Goal: Information Seeking & Learning: Learn about a topic

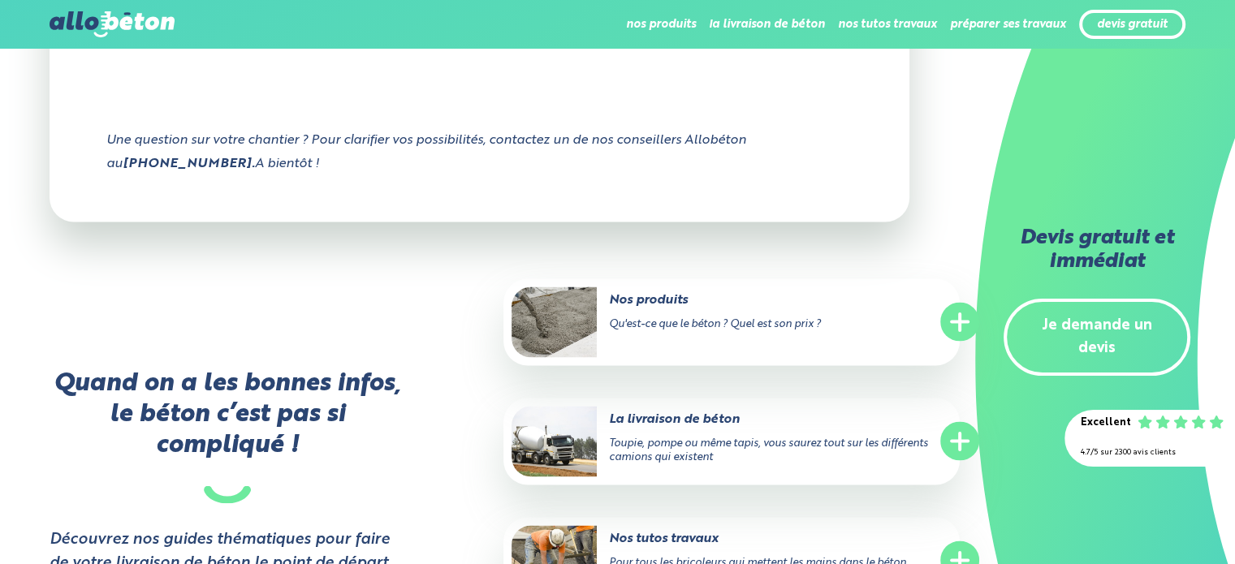
scroll to position [3004, 0]
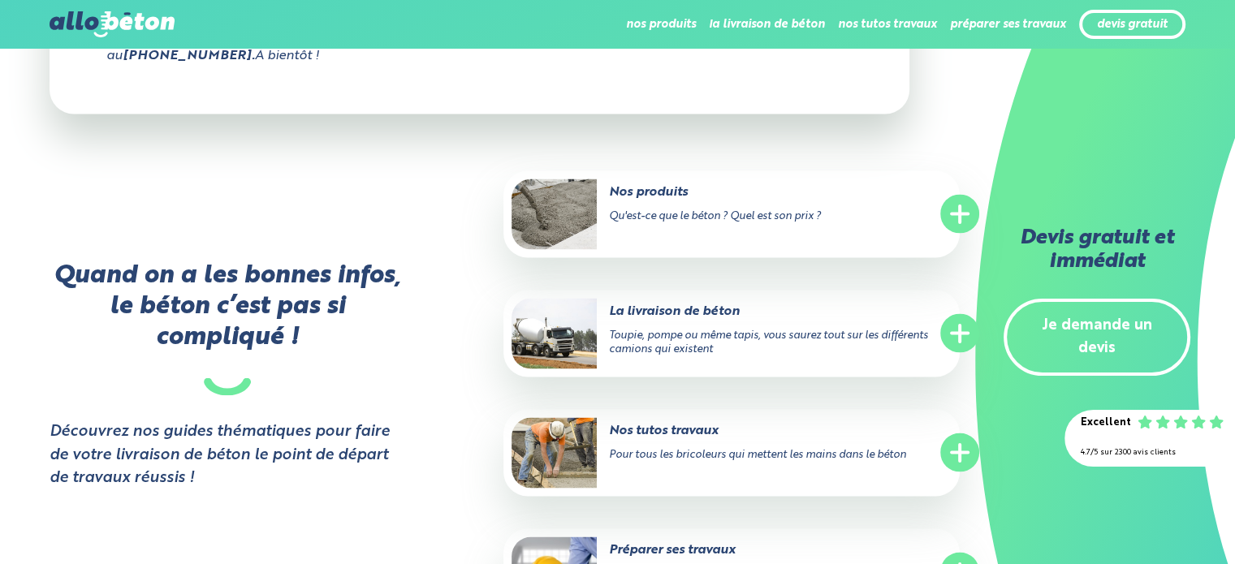
click at [957, 452] on line at bounding box center [960, 452] width 16 height 0
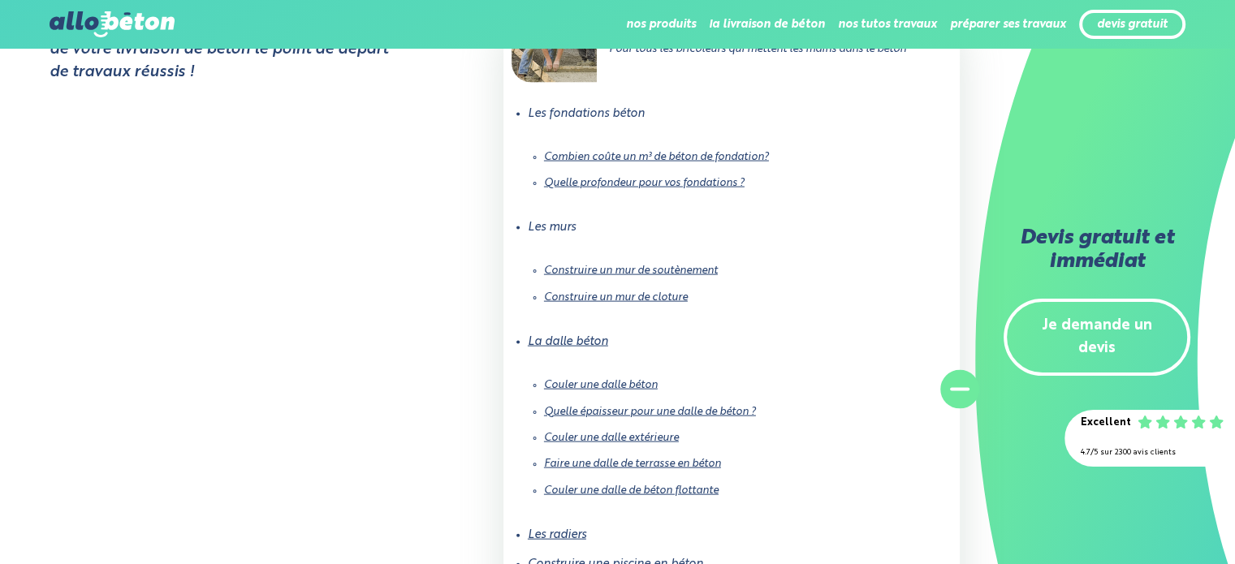
scroll to position [3410, 0]
click at [620, 379] on link "Couler une dalle béton" at bounding box center [601, 384] width 114 height 11
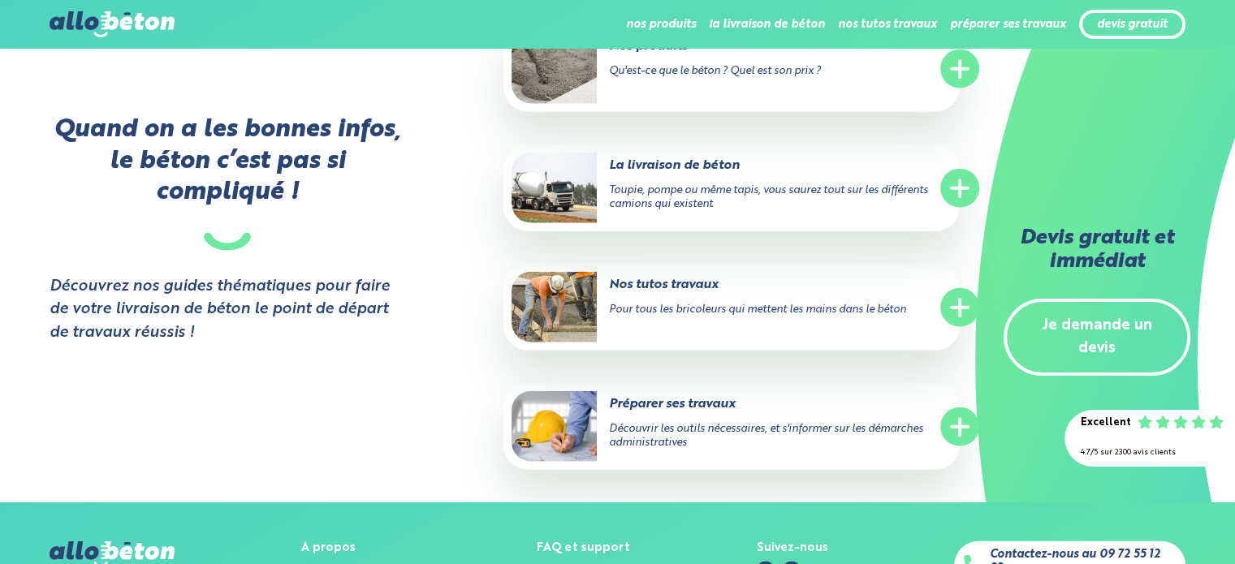
scroll to position [3898, 0]
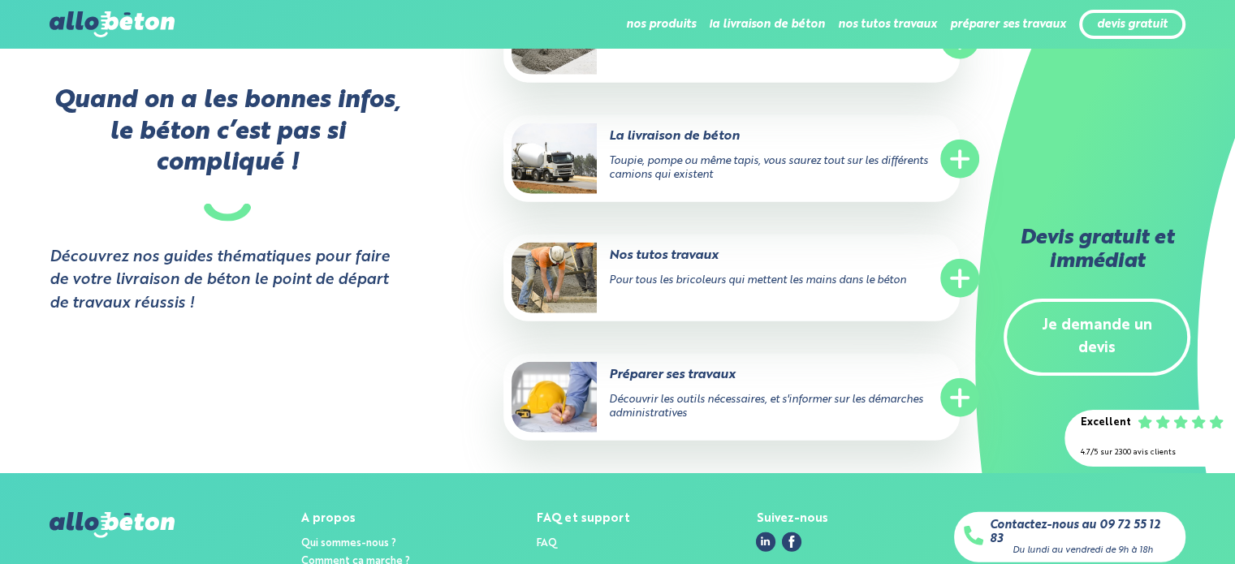
click at [960, 287] on line at bounding box center [960, 278] width 0 height 16
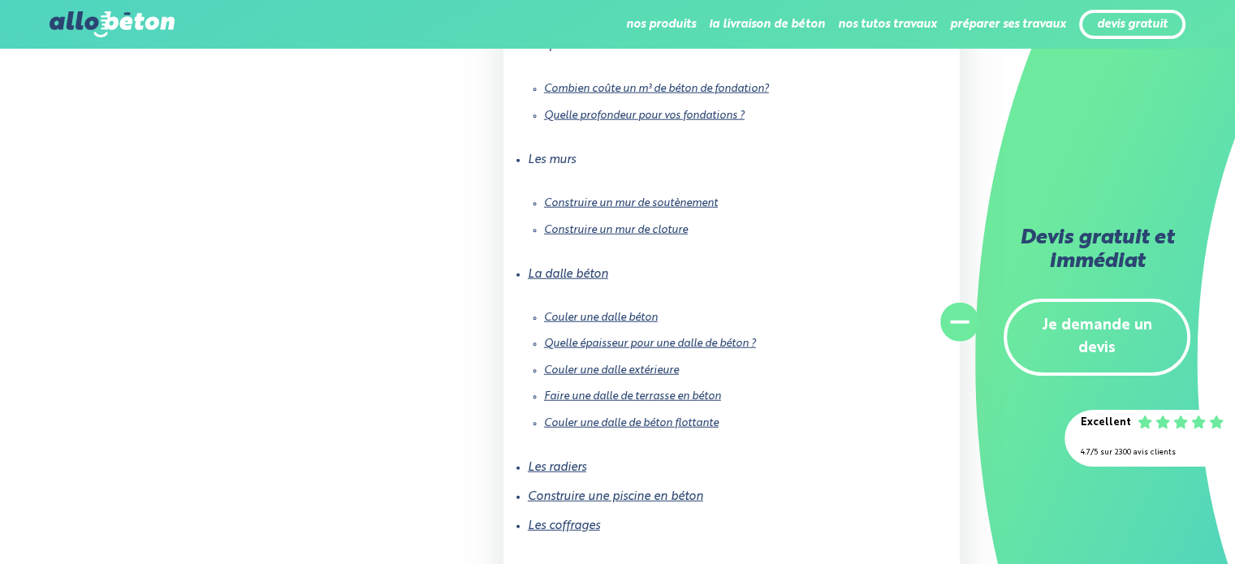
scroll to position [4222, 0]
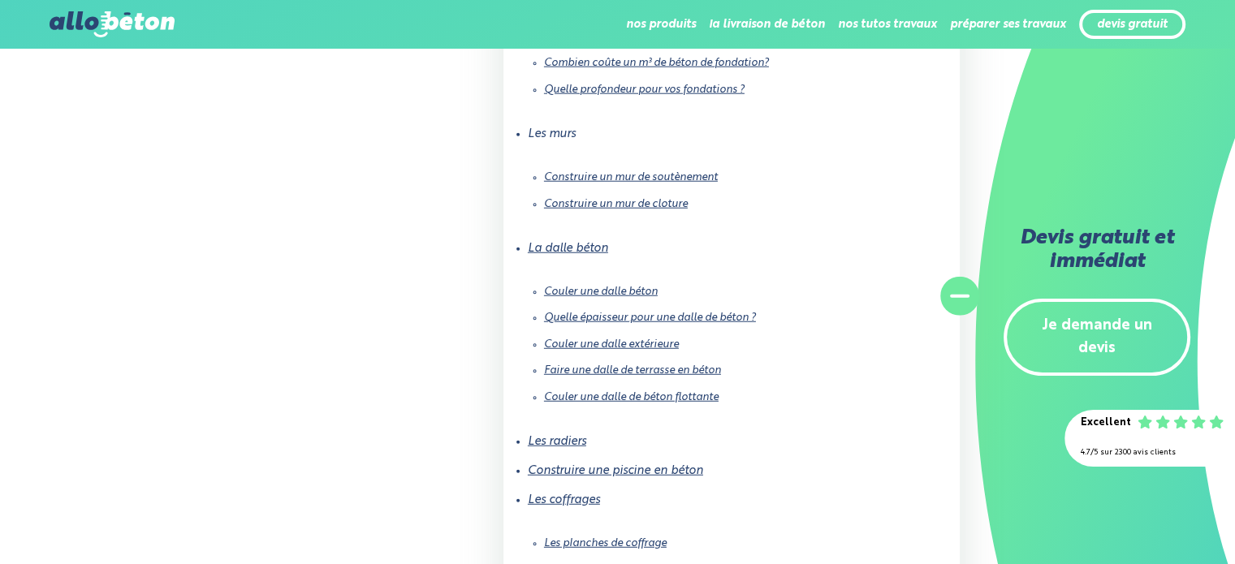
click at [620, 350] on link "Couler une dalle extérieure" at bounding box center [611, 344] width 135 height 11
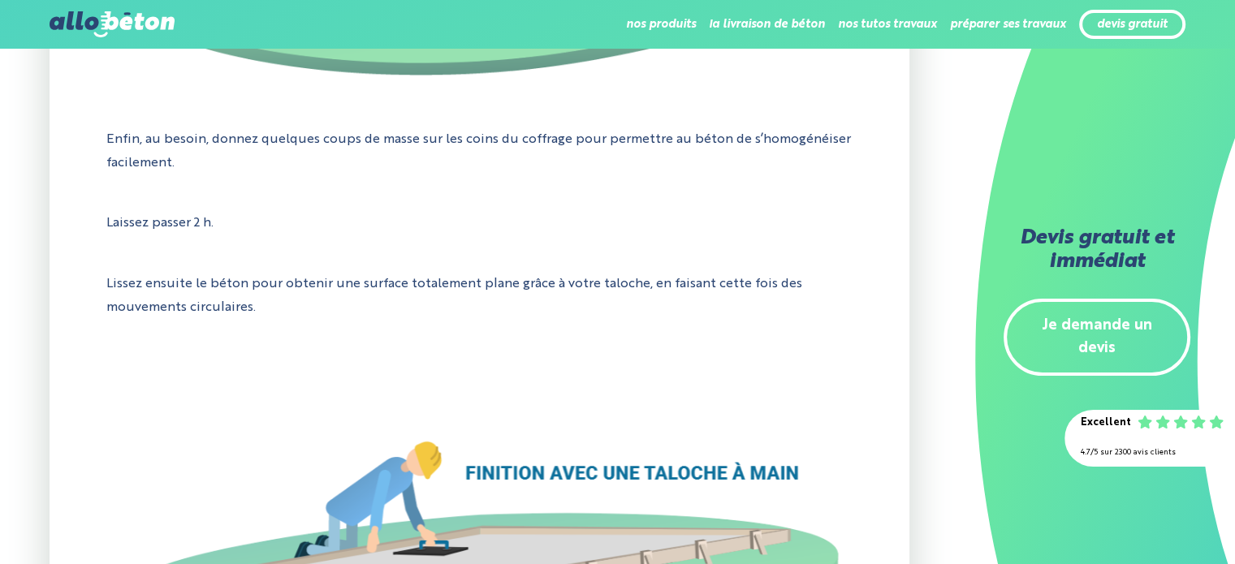
scroll to position [6983, 0]
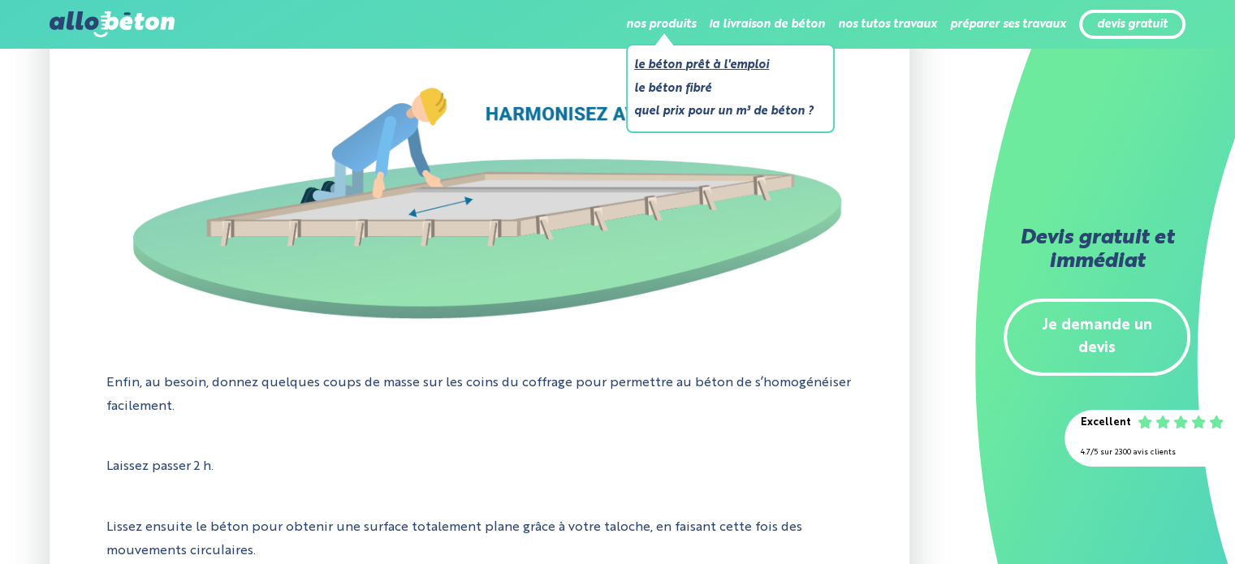
click at [672, 65] on link "Le béton prêt à l'emploi" at bounding box center [723, 65] width 179 height 20
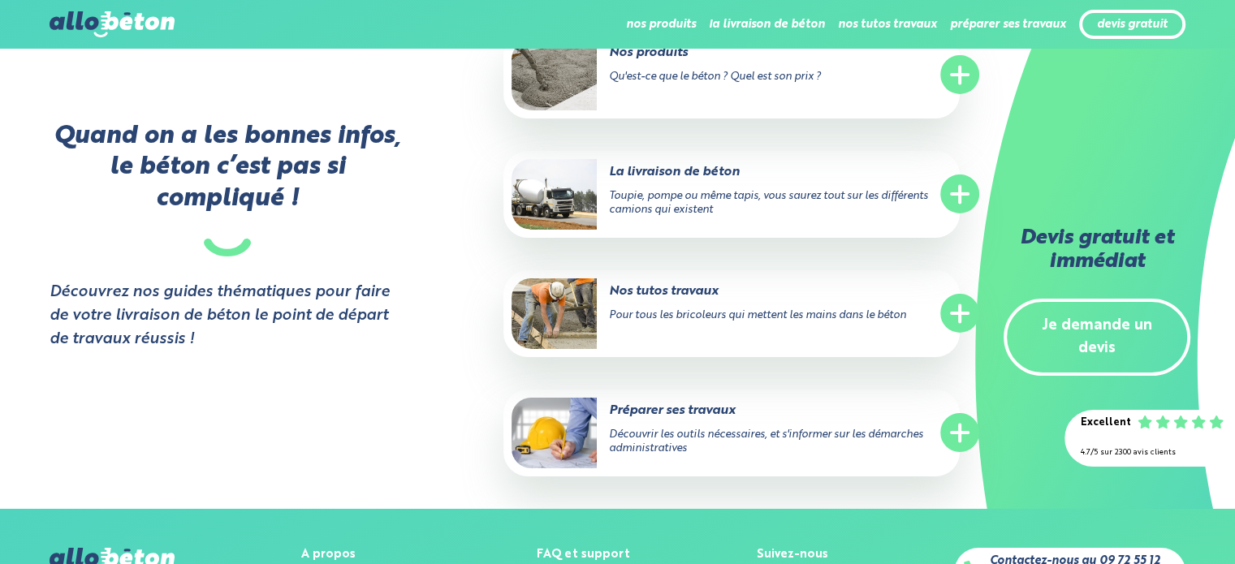
scroll to position [5522, 0]
click at [962, 315] on circle at bounding box center [959, 312] width 39 height 39
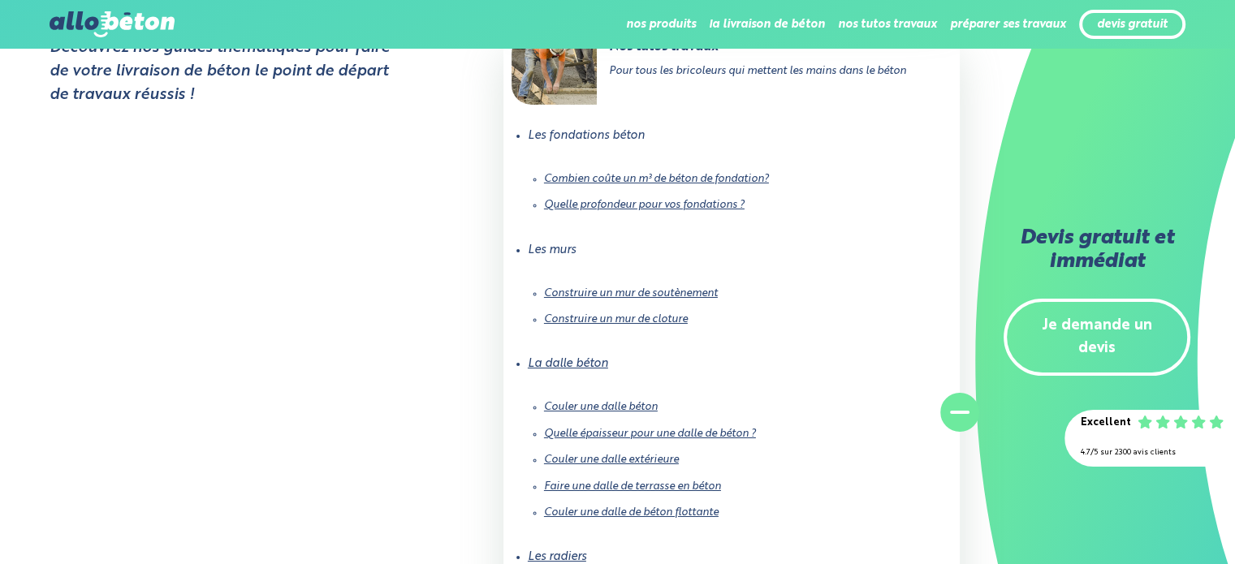
scroll to position [5846, 0]
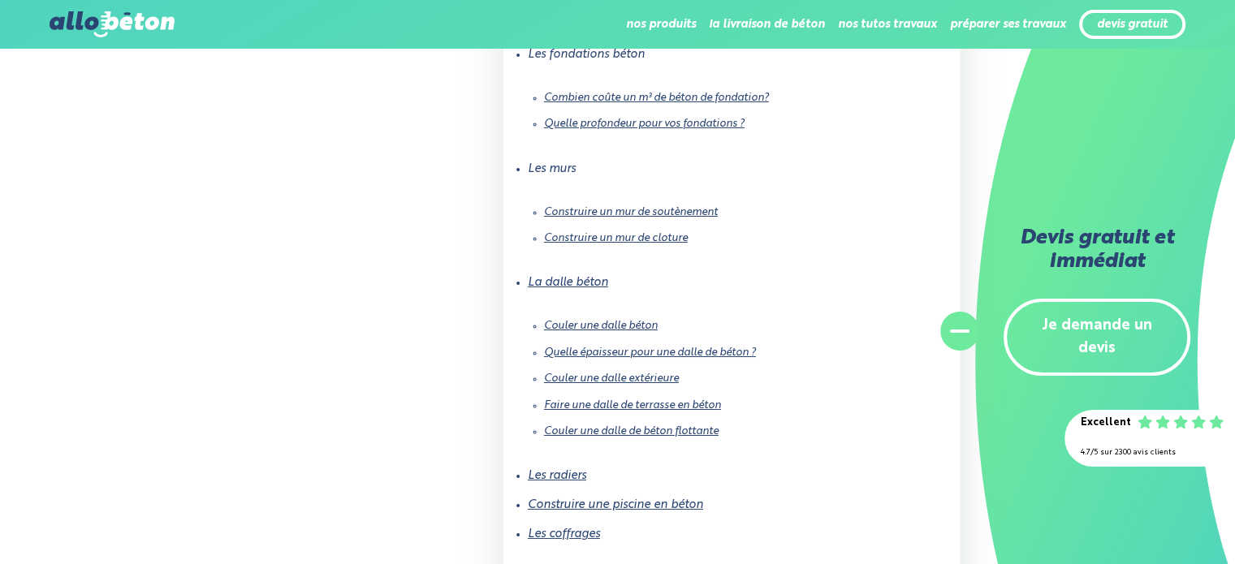
click at [620, 376] on link "Couler une dalle extérieure" at bounding box center [611, 379] width 135 height 11
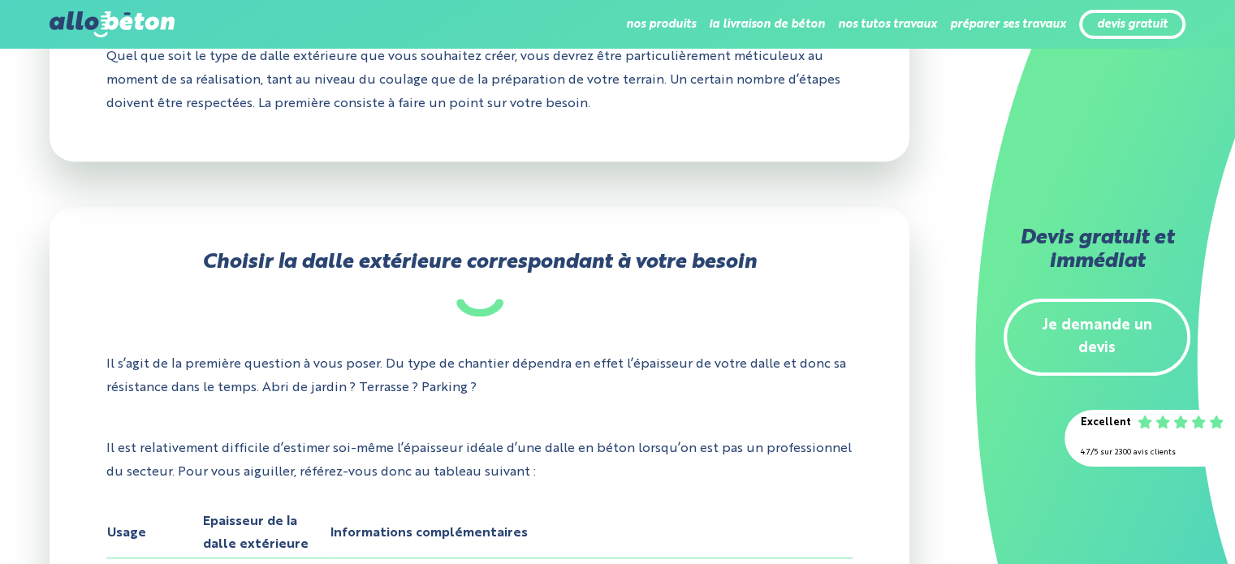
scroll to position [893, 0]
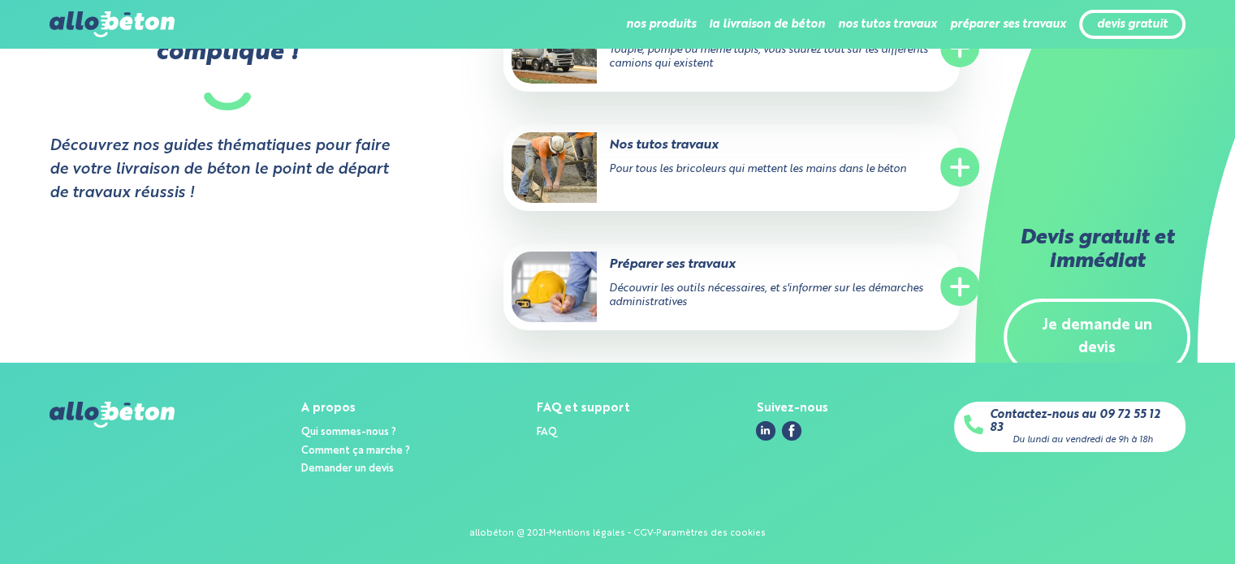
click at [952, 291] on circle at bounding box center [959, 286] width 39 height 39
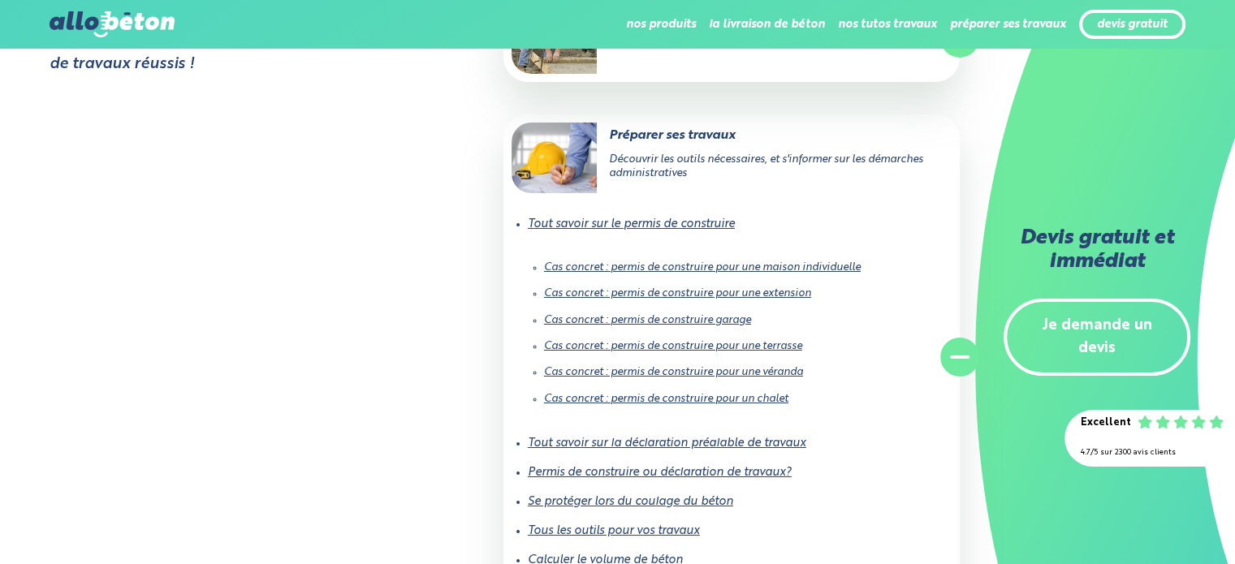
scroll to position [5586, 0]
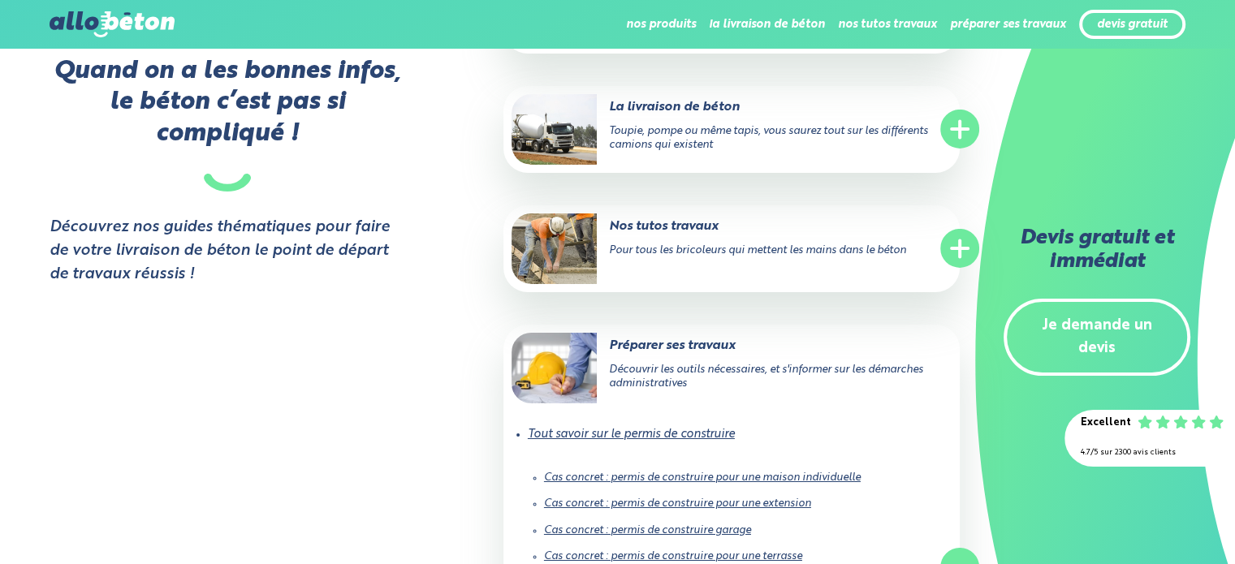
click at [948, 256] on circle at bounding box center [959, 248] width 39 height 39
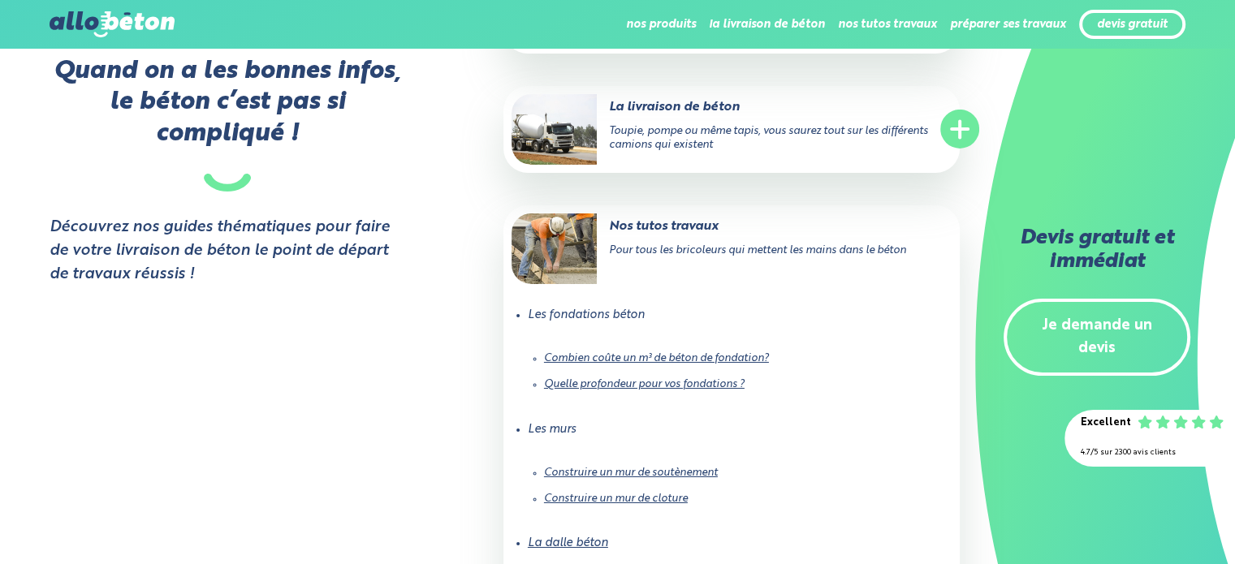
click at [684, 386] on link "Quelle profondeur pour vos fondations ?" at bounding box center [644, 384] width 201 height 11
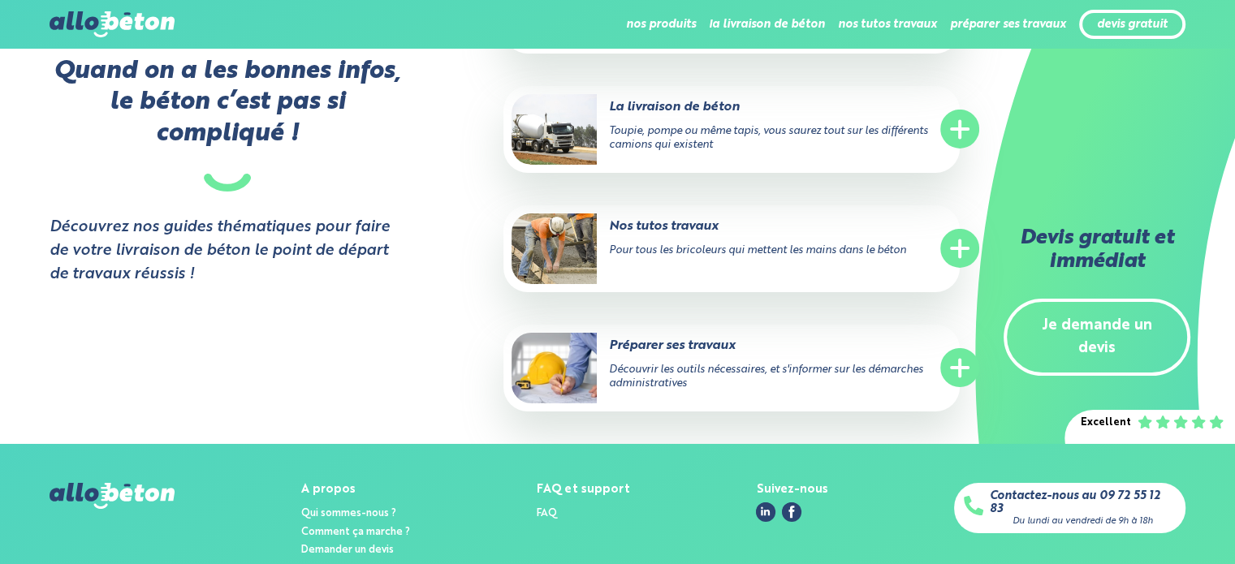
click at [955, 251] on circle at bounding box center [959, 248] width 39 height 39
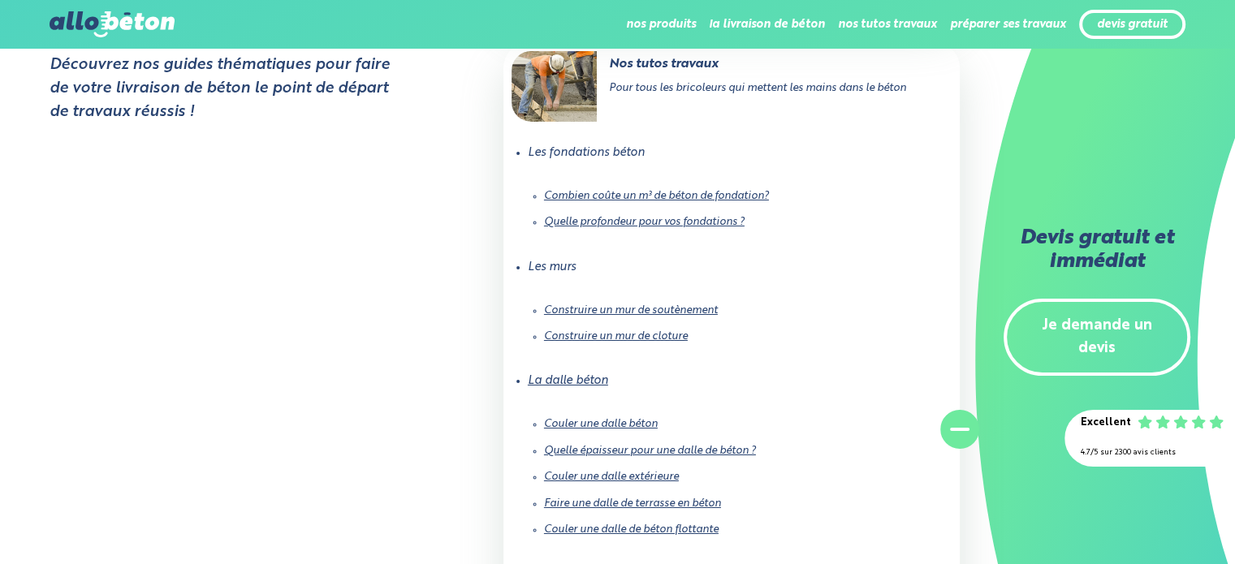
scroll to position [5829, 0]
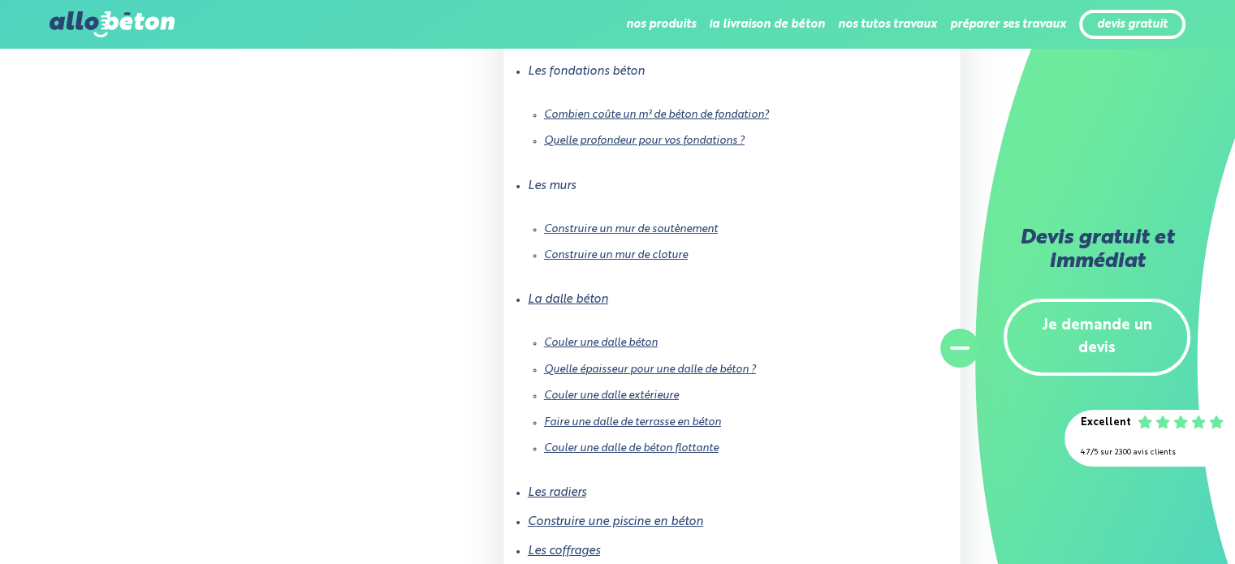
click at [636, 395] on link "Couler une dalle extérieure" at bounding box center [611, 396] width 135 height 11
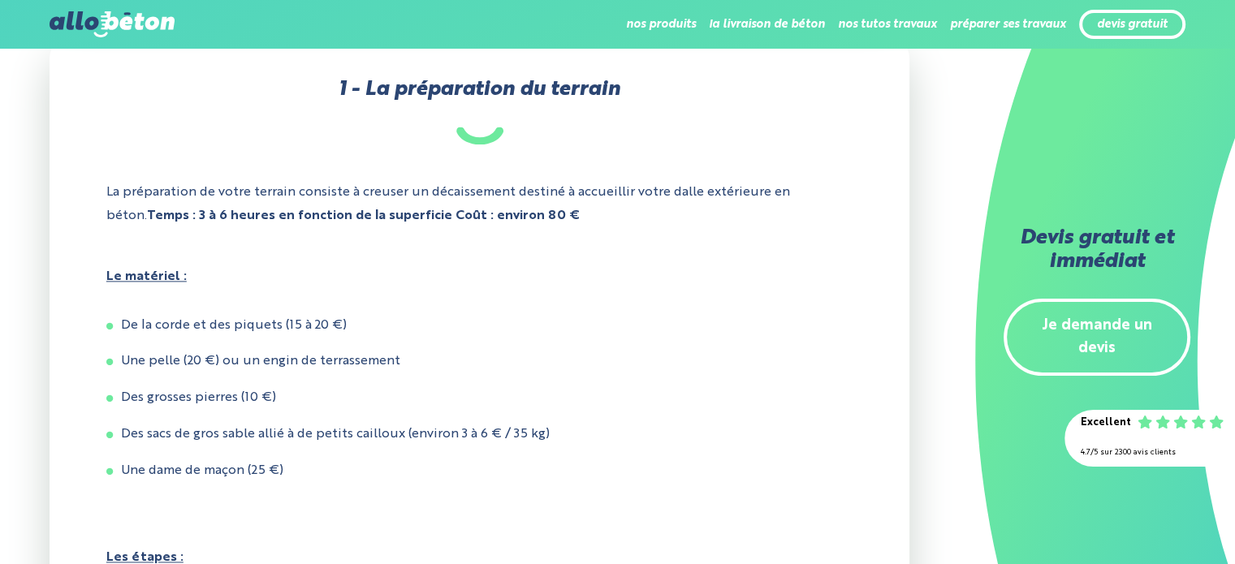
scroll to position [1868, 0]
